Goal: Obtain resource: Obtain resource

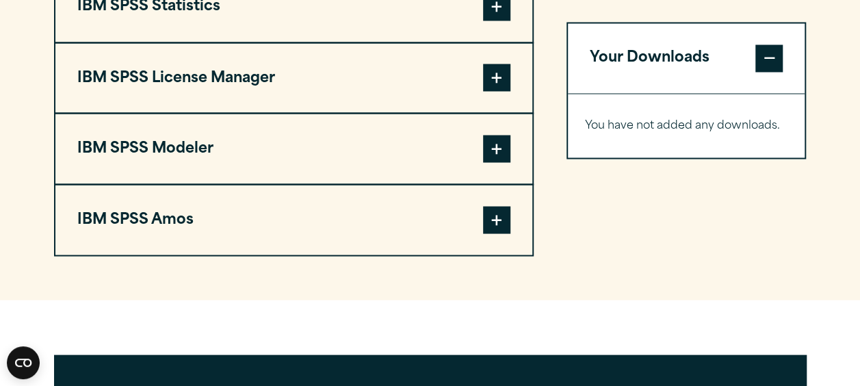
scroll to position [1232, 0]
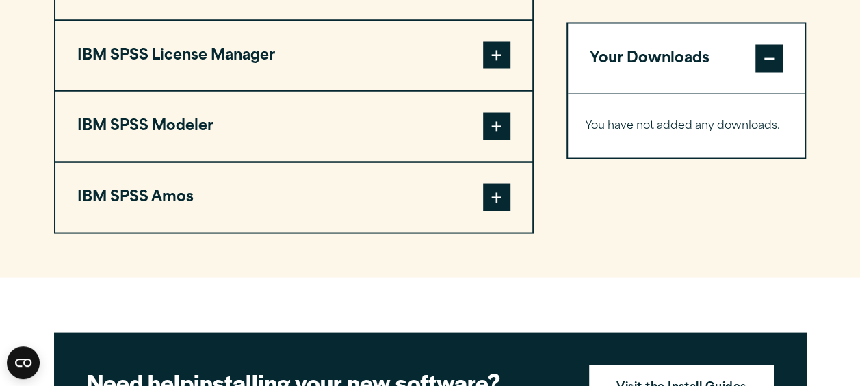
click at [491, 202] on span at bounding box center [496, 196] width 27 height 27
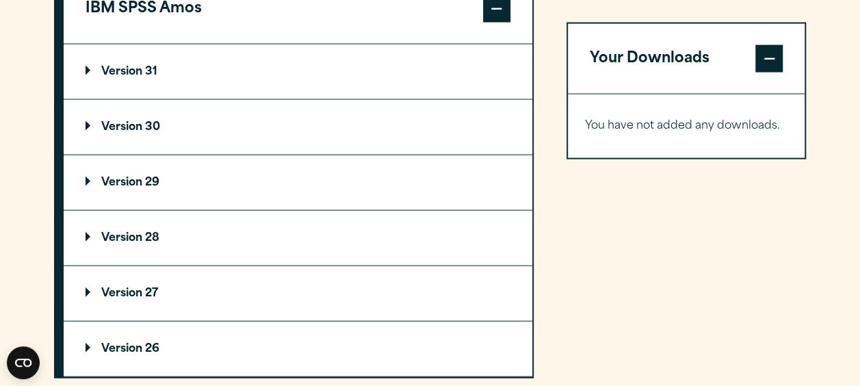
scroll to position [1437, 0]
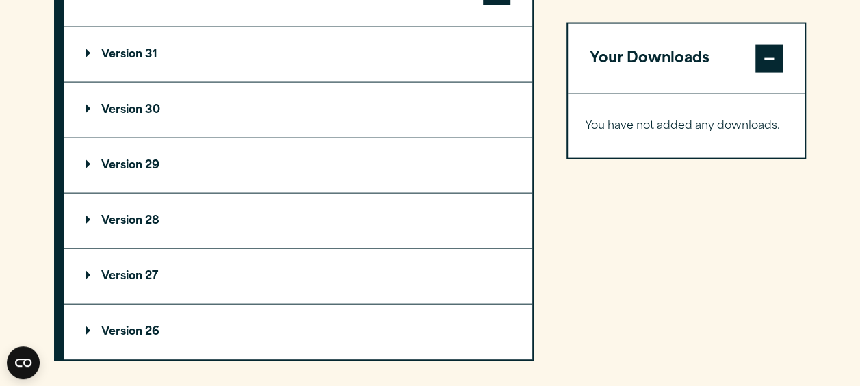
click at [141, 271] on p "Version 27" at bounding box center [122, 276] width 73 height 11
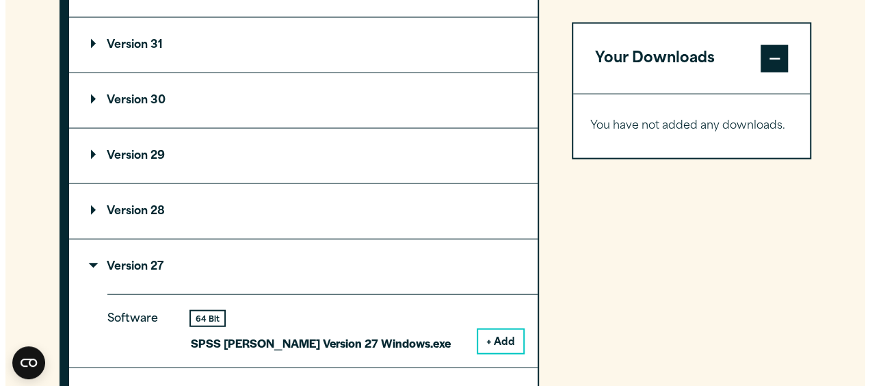
scroll to position [1505, 0]
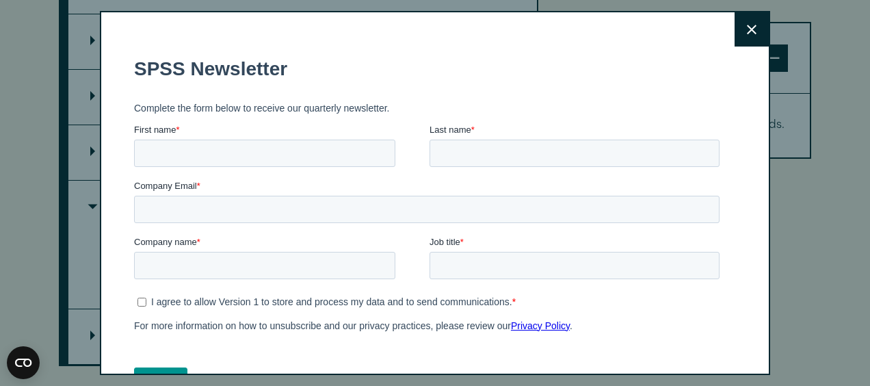
click at [747, 34] on icon at bounding box center [752, 30] width 10 height 10
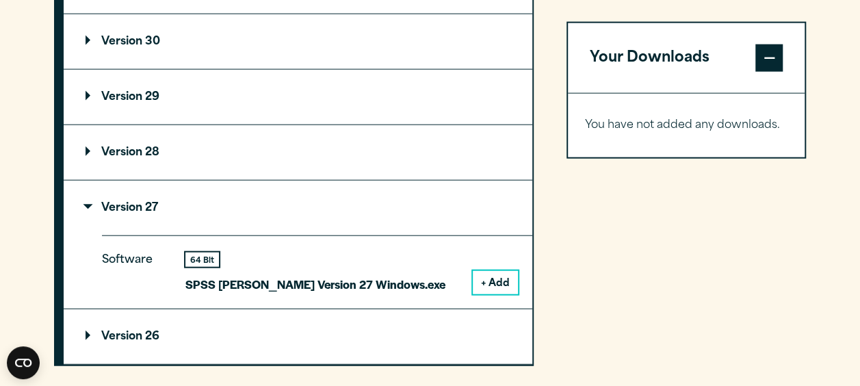
click at [495, 278] on button "+ Add" at bounding box center [495, 282] width 45 height 23
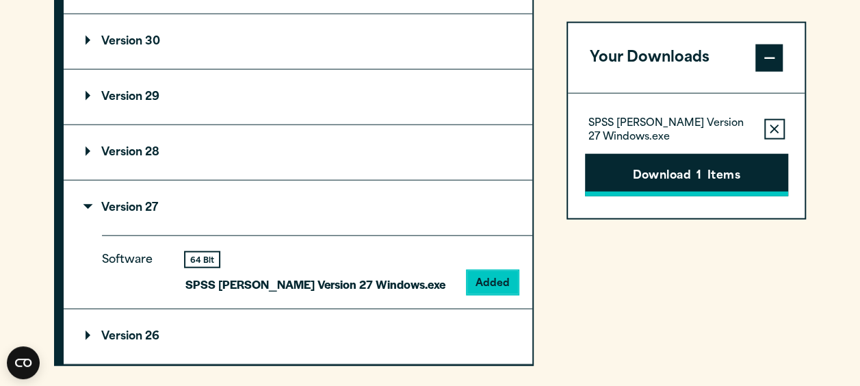
click at [662, 172] on button "Download 1 Items" at bounding box center [686, 175] width 203 height 42
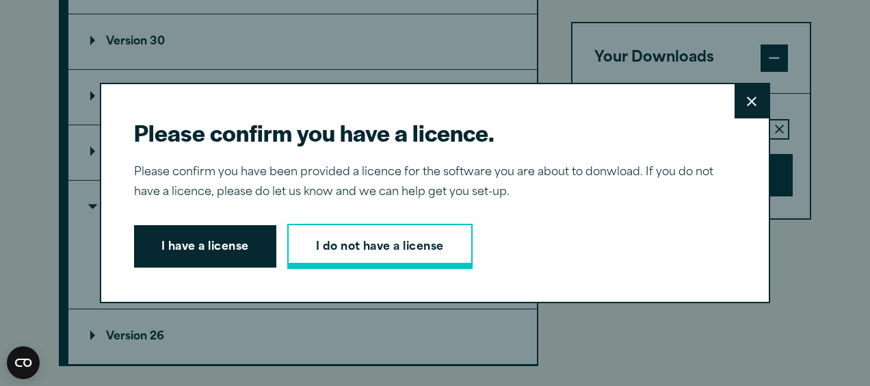
click at [350, 248] on link "I do not have a license" at bounding box center [379, 246] width 185 height 45
